Goal: Feedback & Contribution: Submit feedback/report problem

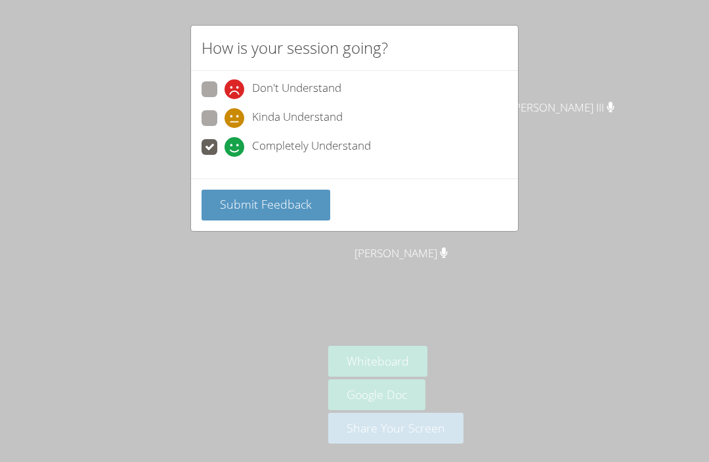
click at [226, 146] on icon at bounding box center [234, 147] width 20 height 20
click at [226, 146] on input "Completely Understand" at bounding box center [229, 144] width 11 height 11
click at [219, 116] on label "Kinda Understand" at bounding box center [271, 119] width 141 height 18
click at [224, 116] on input "Kinda Understand" at bounding box center [229, 115] width 11 height 11
radio input "true"
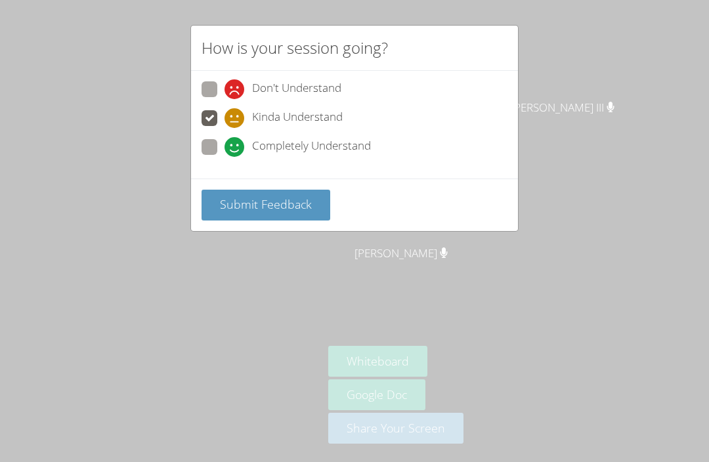
click at [245, 140] on div "Completely Understand" at bounding box center [297, 147] width 146 height 20
click at [236, 140] on input "Completely Understand" at bounding box center [229, 144] width 11 height 11
radio input "true"
click at [239, 209] on button "Submit Feedback" at bounding box center [265, 205] width 129 height 31
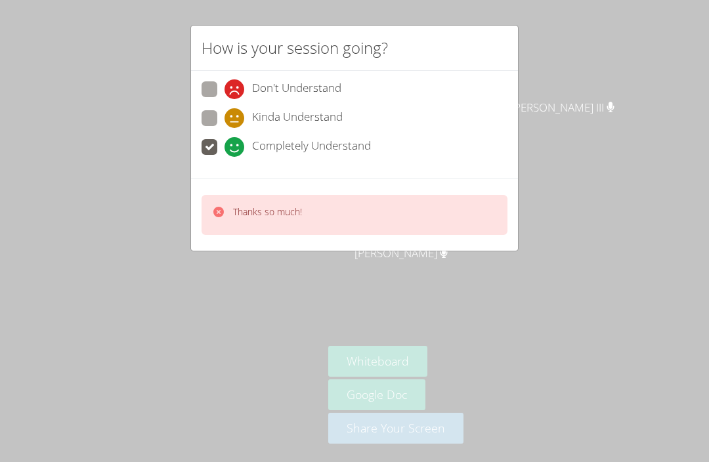
click at [246, 209] on p "Thanks so much!" at bounding box center [267, 211] width 69 height 13
